Goal: Task Accomplishment & Management: Manage account settings

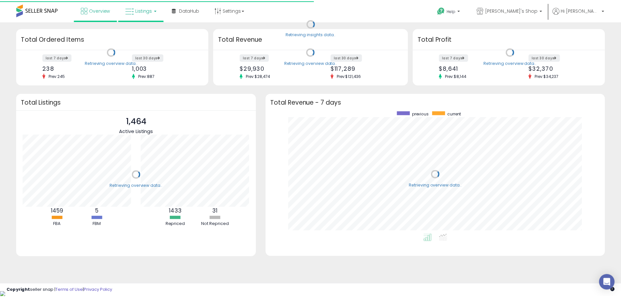
scroll to position [123, 329]
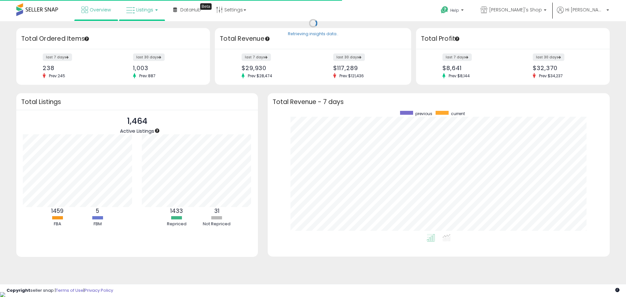
click at [154, 16] on link "Listings" at bounding box center [141, 10] width 41 height 20
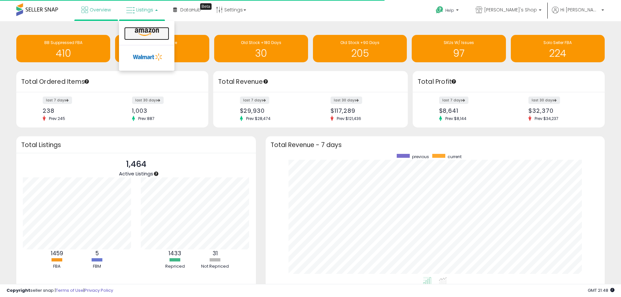
scroll to position [0, 0]
click at [150, 34] on icon at bounding box center [147, 32] width 28 height 8
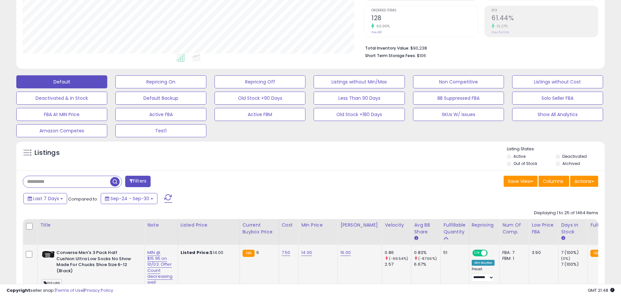
scroll to position [163, 0]
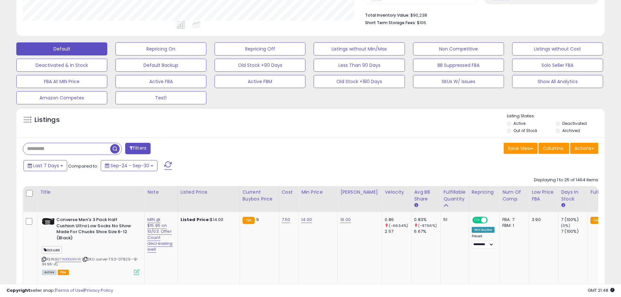
click at [64, 149] on input "text" at bounding box center [66, 148] width 87 height 11
type input "********"
click at [173, 149] on span "button" at bounding box center [171, 148] width 9 height 9
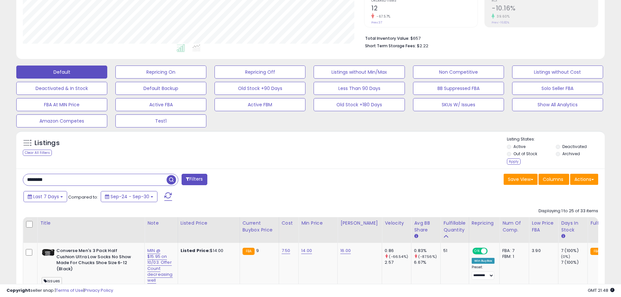
scroll to position [134, 341]
click at [516, 160] on div "Apply" at bounding box center [514, 161] width 14 height 6
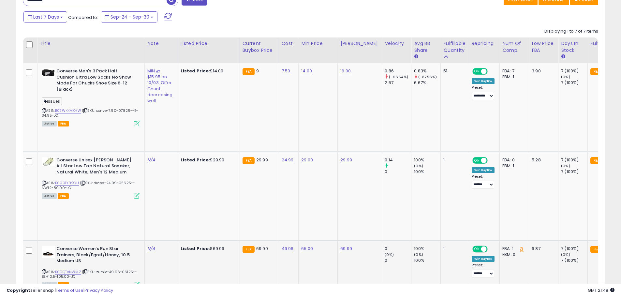
scroll to position [265, 0]
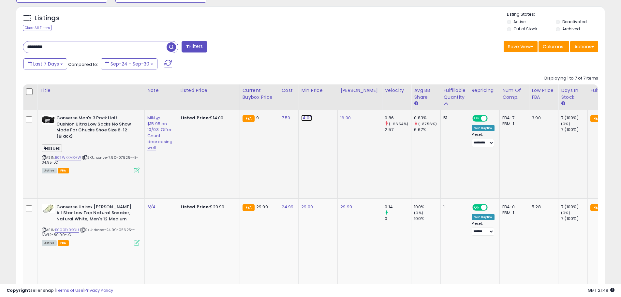
click at [304, 117] on link "14.00" at bounding box center [306, 118] width 11 height 7
drag, startPoint x: 276, startPoint y: 102, endPoint x: 217, endPoint y: 102, distance: 59.0
type input "*****"
click at [326, 101] on icon "submit" at bounding box center [324, 101] width 4 height 4
